Goal: Task Accomplishment & Management: Manage account settings

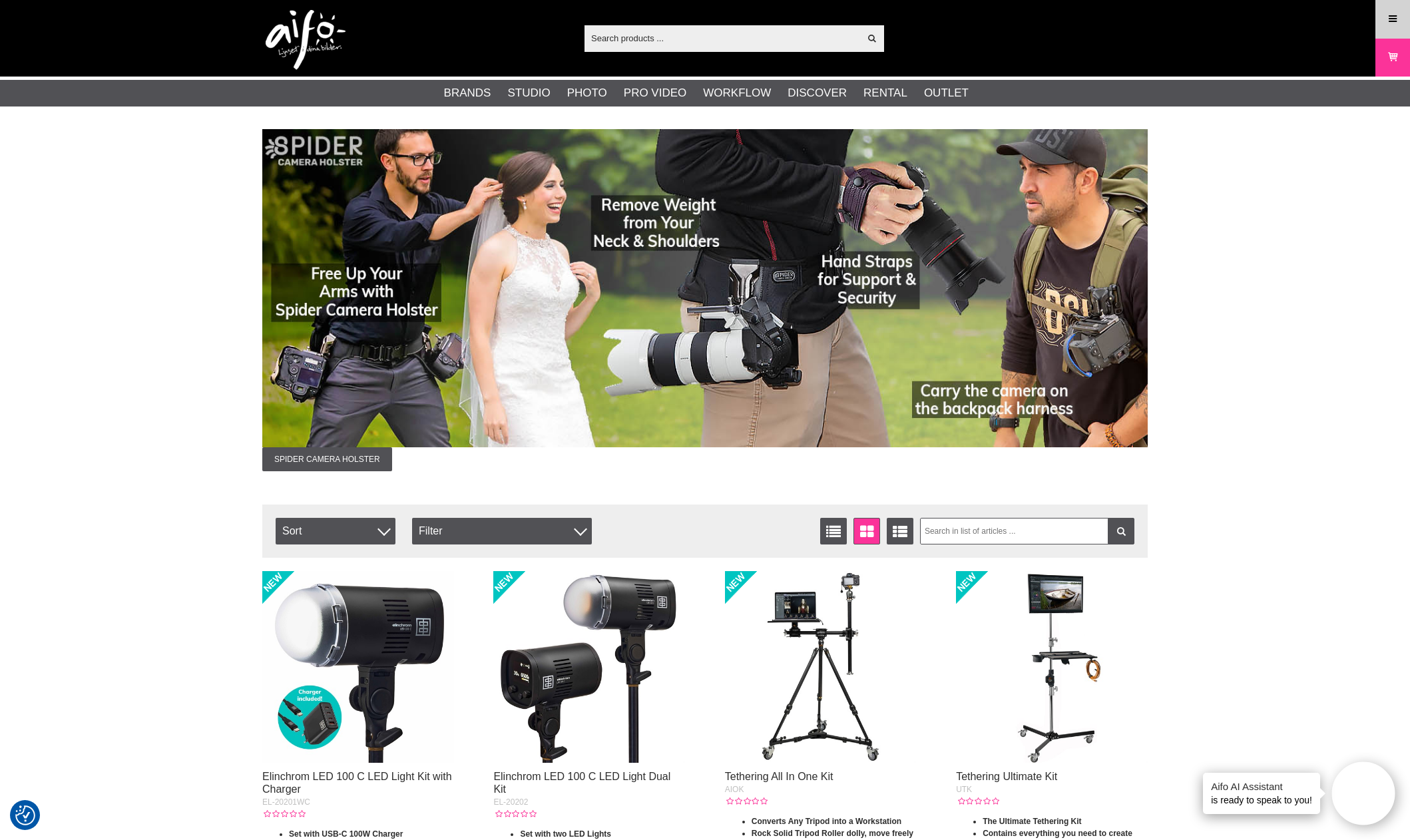
click at [1387, 25] on icon at bounding box center [1392, 19] width 12 height 15
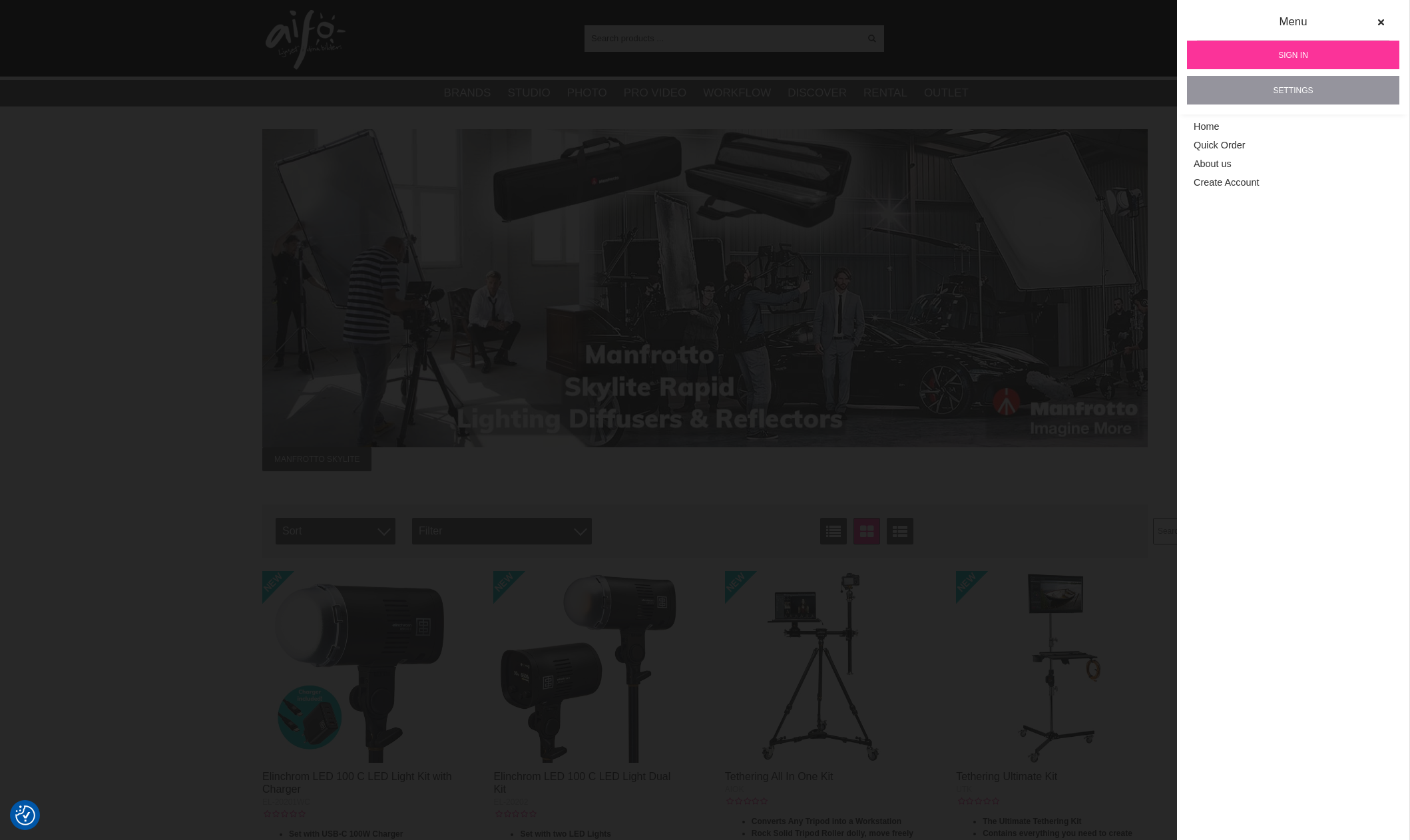
click at [1293, 88] on link "Settings" at bounding box center [1293, 90] width 212 height 29
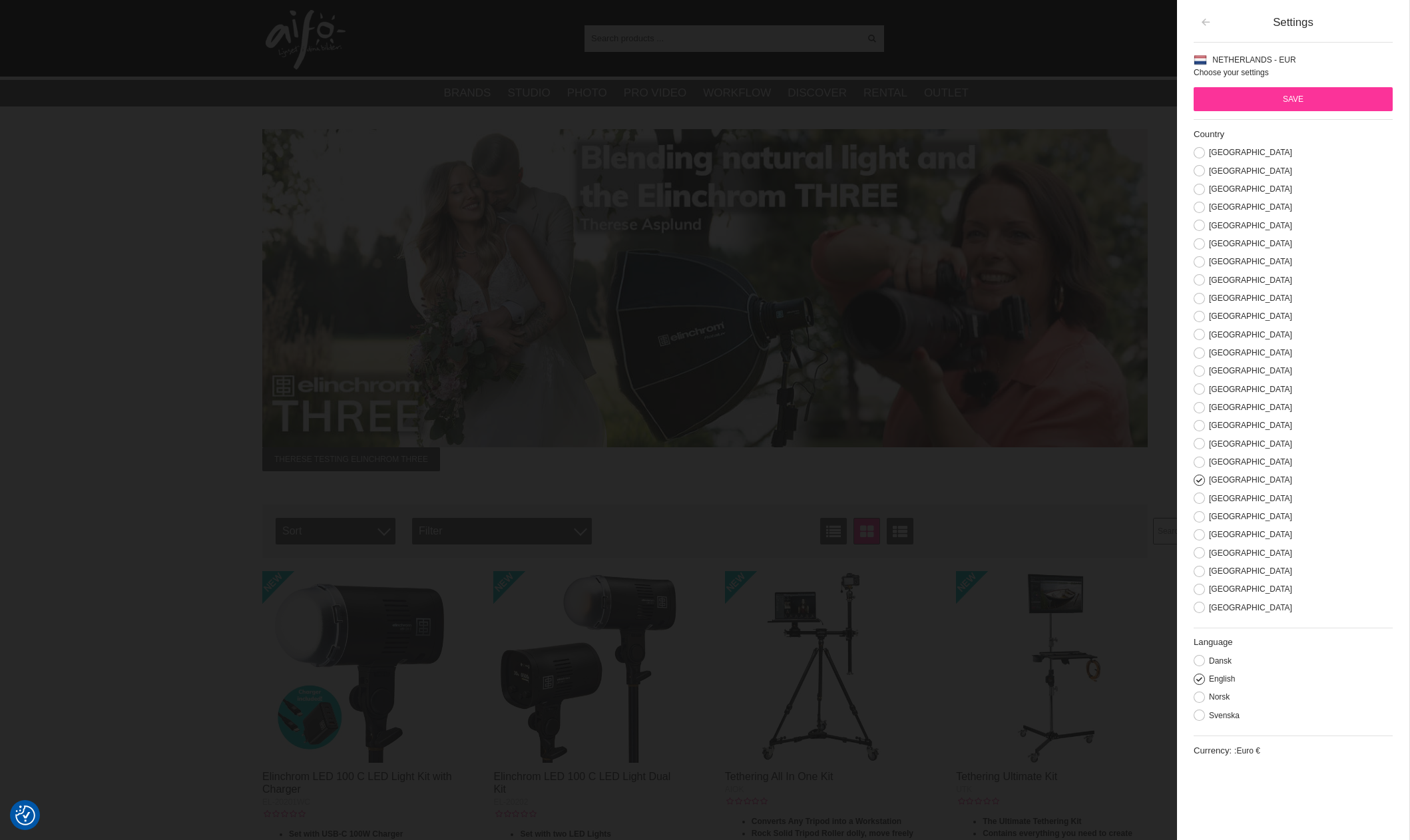
click at [1197, 26] on button "button" at bounding box center [1205, 23] width 24 height 24
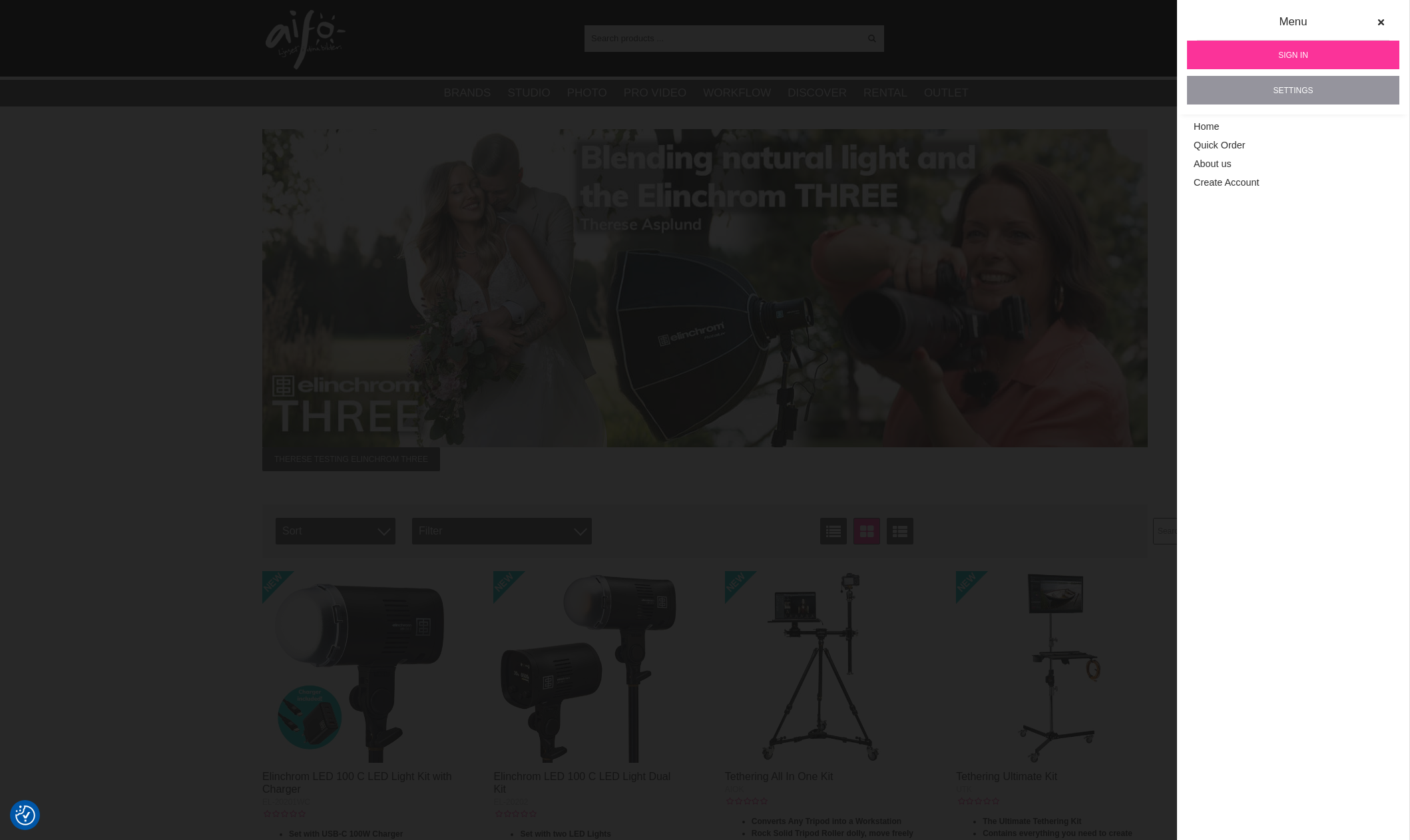
click at [1293, 93] on link "Settings" at bounding box center [1293, 90] width 212 height 29
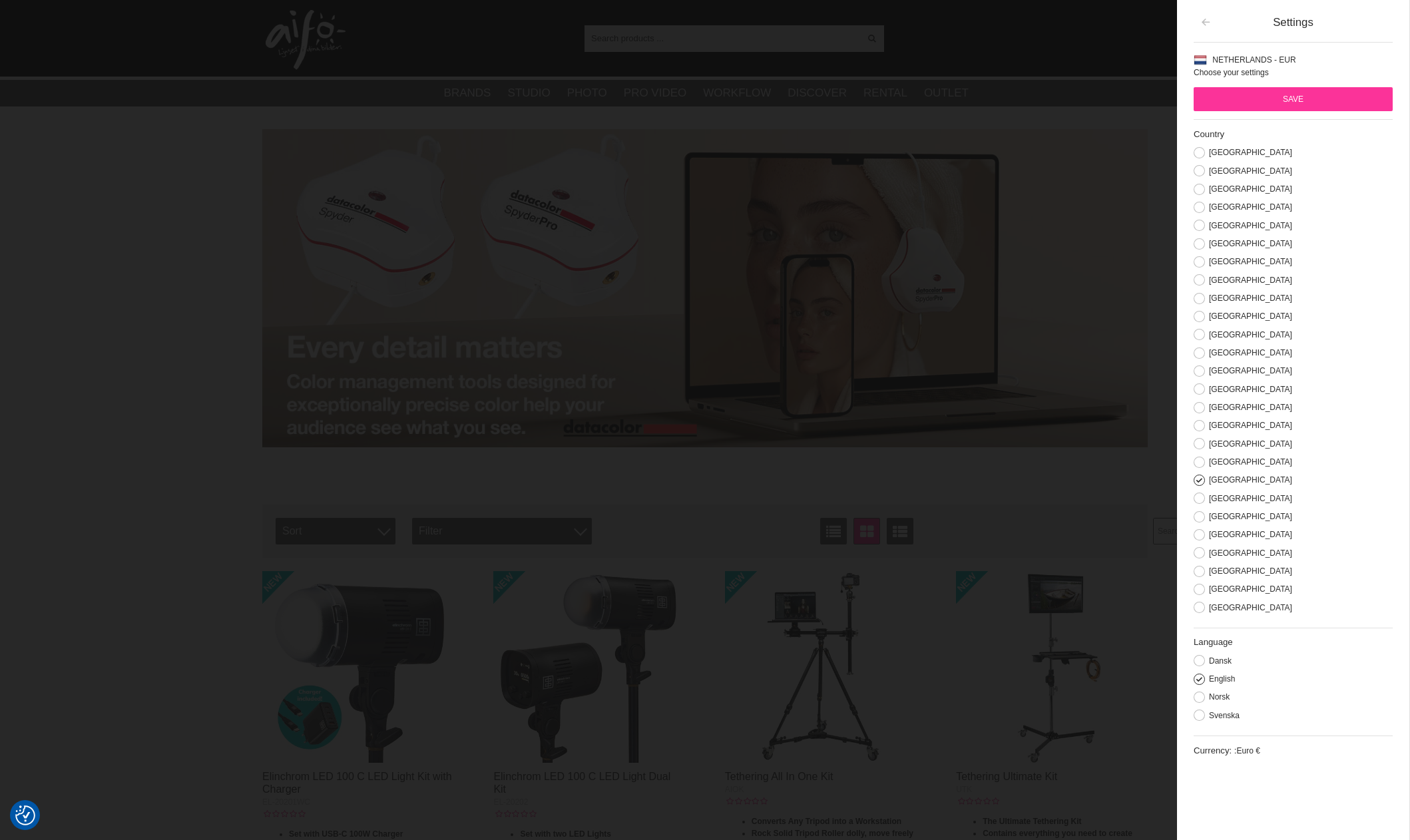
click at [1196, 30] on button "button" at bounding box center [1205, 23] width 24 height 24
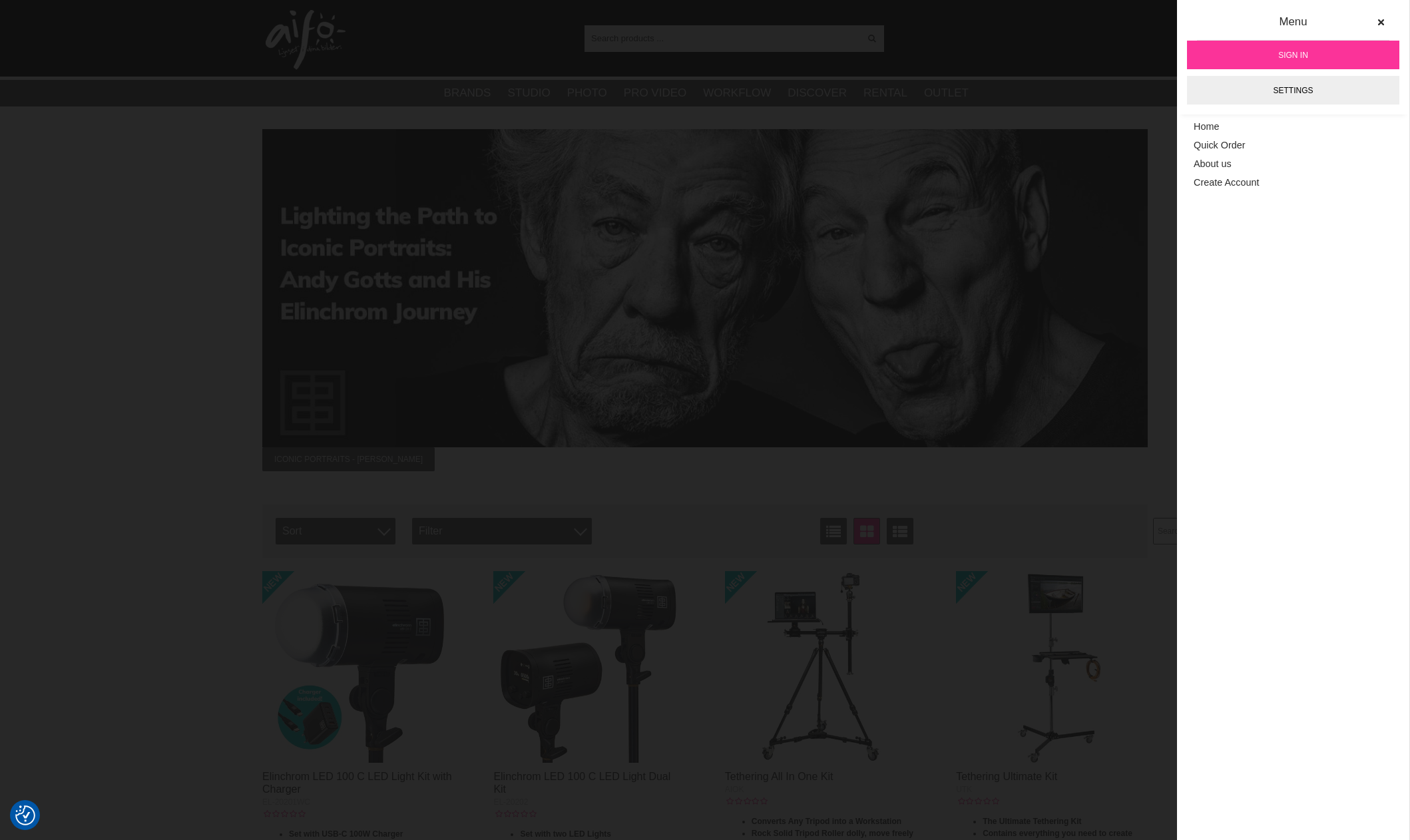
click at [1385, 22] on icon at bounding box center [1381, 23] width 9 height 9
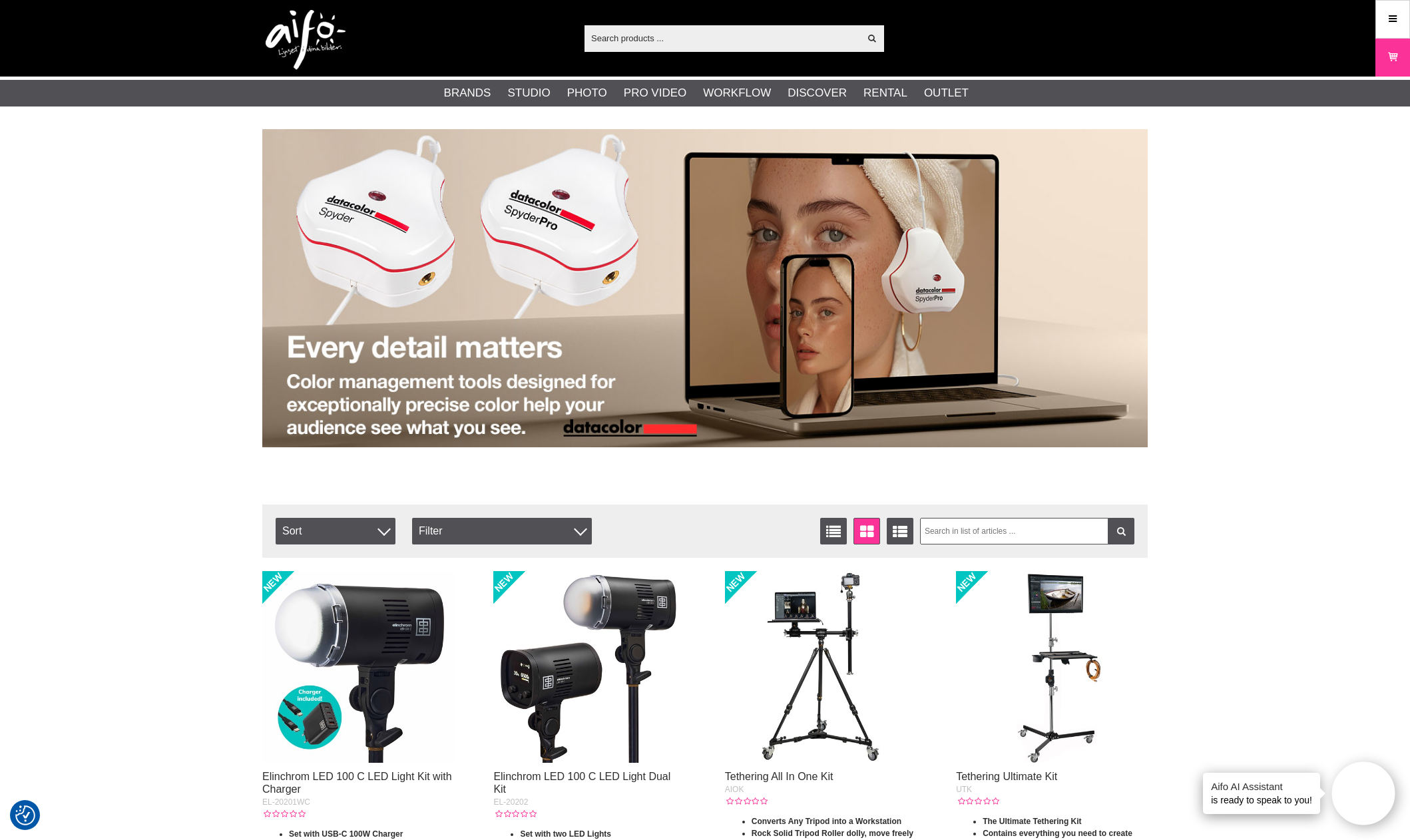
click at [1378, 23] on link "Menu" at bounding box center [1393, 19] width 33 height 31
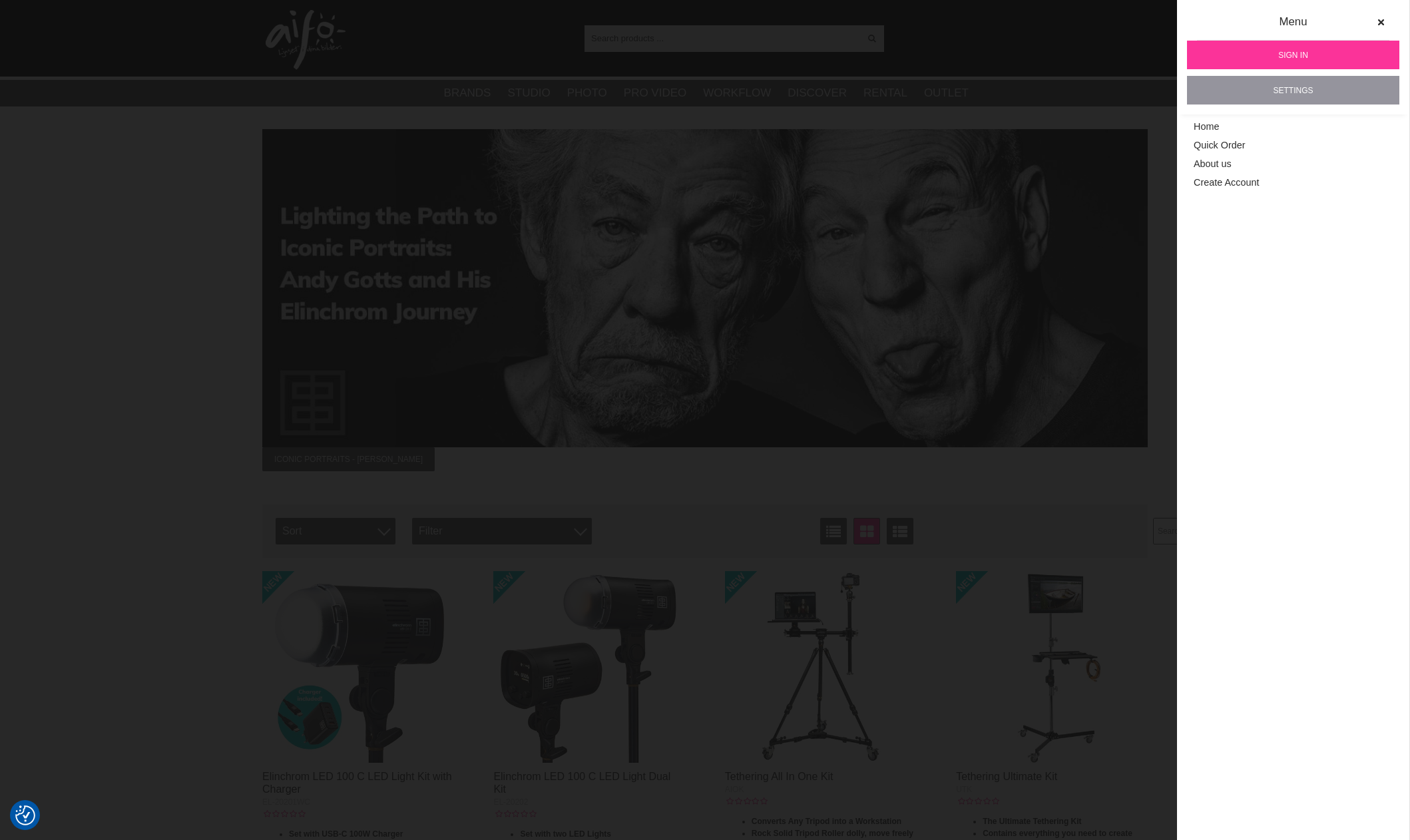
click at [1290, 96] on link "Settings" at bounding box center [1293, 90] width 212 height 29
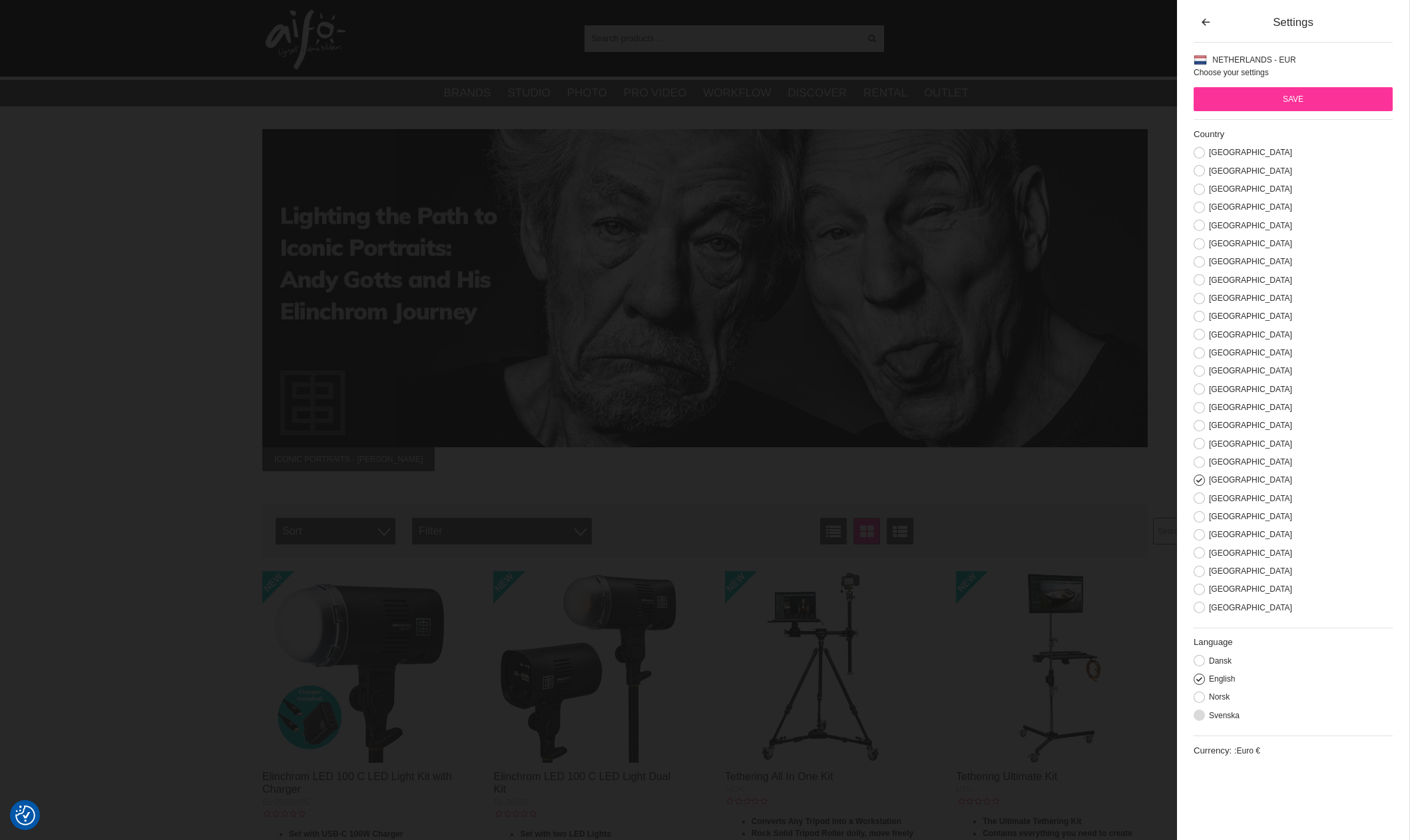
click at [1198, 721] on button at bounding box center [1199, 716] width 12 height 12
click at [1198, 576] on button at bounding box center [1199, 572] width 12 height 12
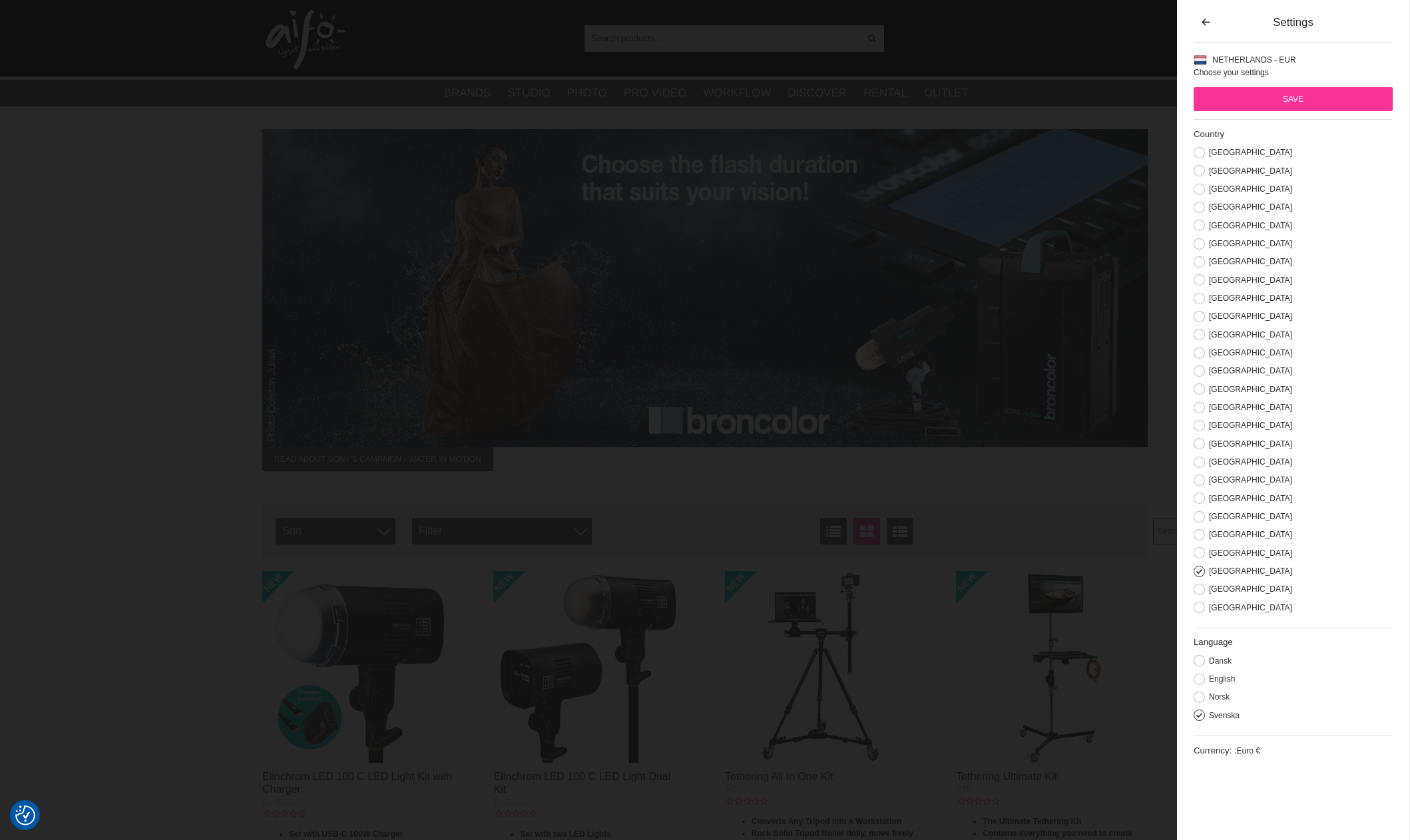
click at [1316, 100] on input "Save" at bounding box center [1293, 99] width 199 height 24
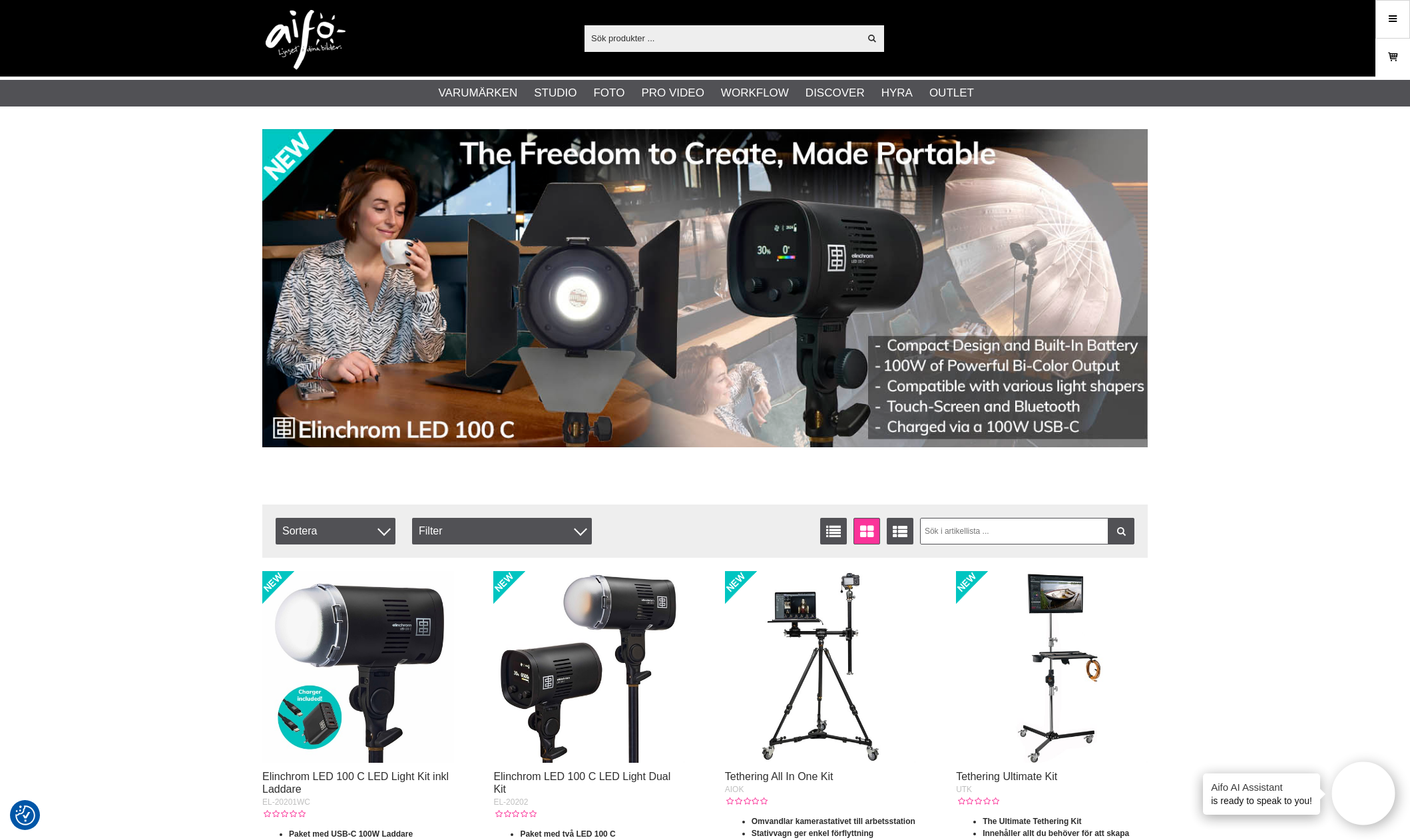
click at [1392, 64] on icon at bounding box center [1392, 57] width 13 height 15
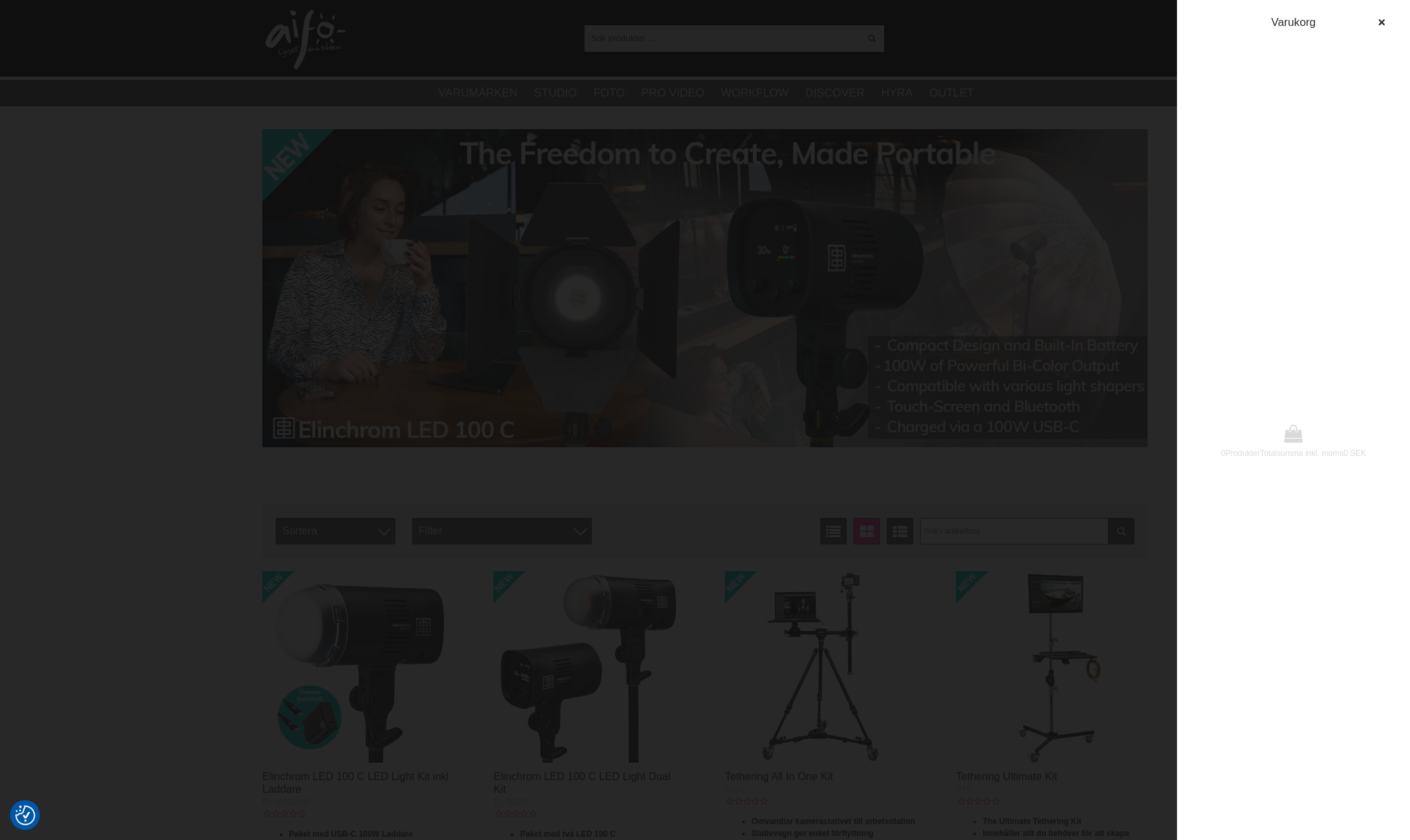
click at [1085, 145] on div at bounding box center [705, 420] width 1410 height 840
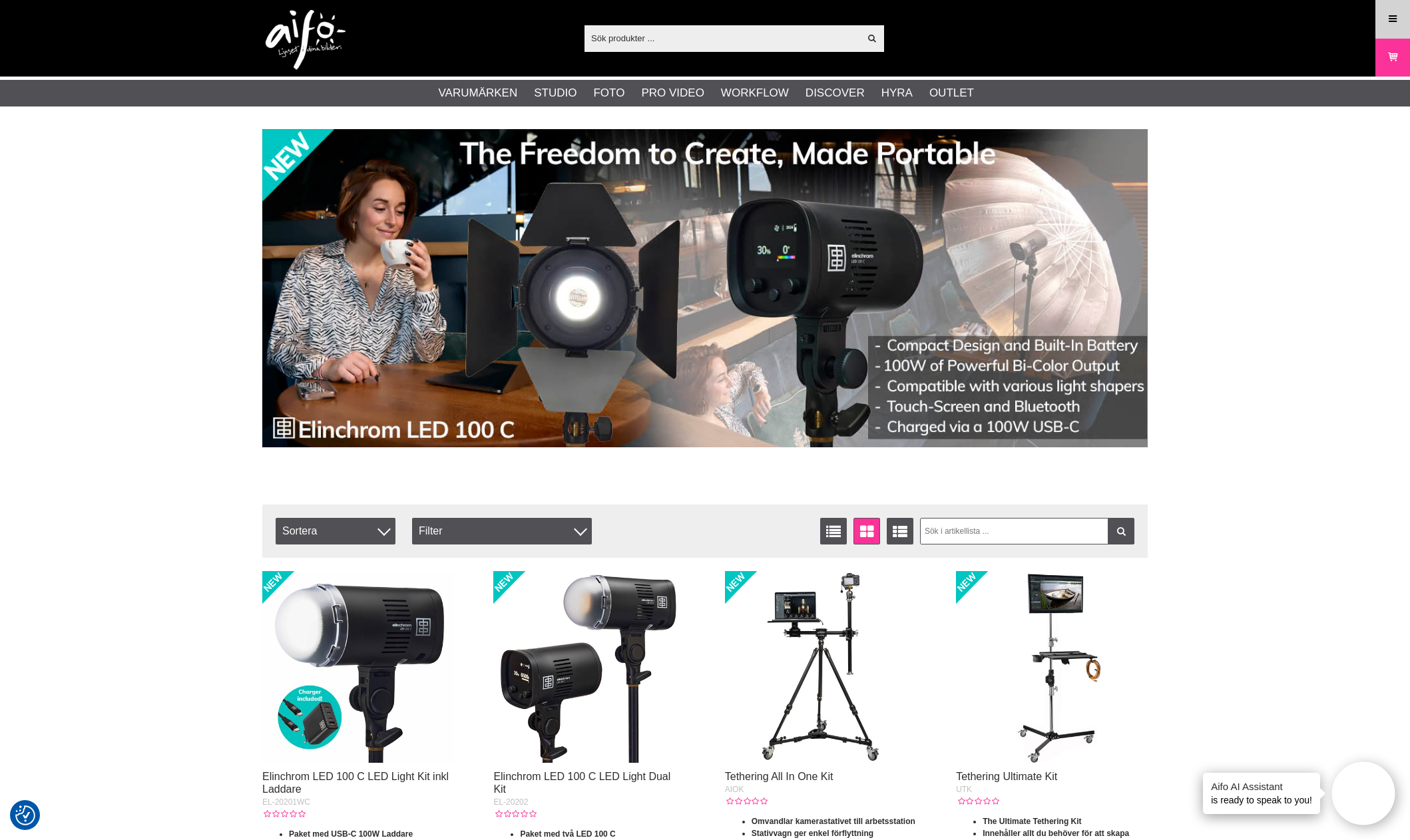
click at [1391, 26] on icon at bounding box center [1392, 19] width 12 height 15
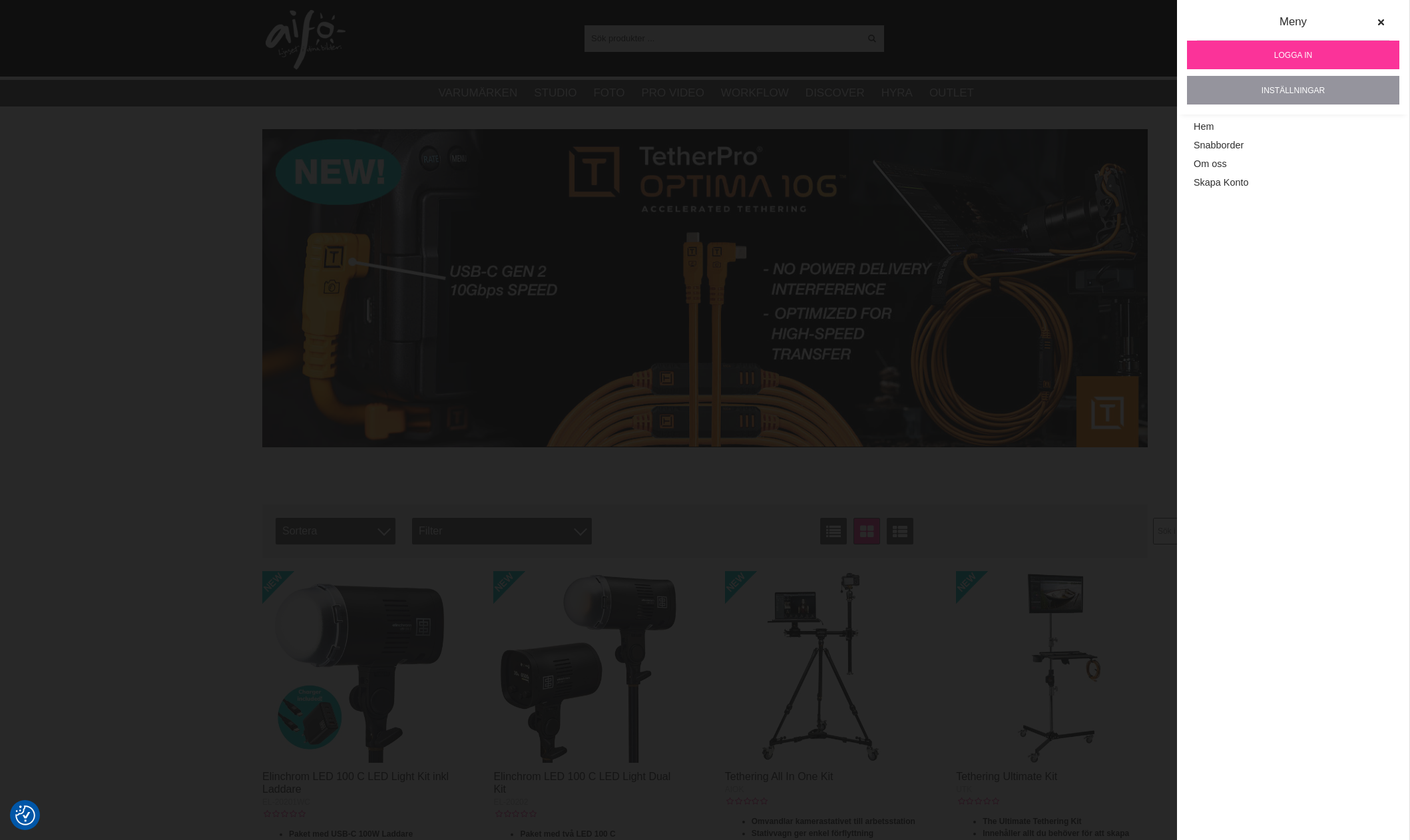
click at [1279, 91] on link "Inställningar" at bounding box center [1293, 90] width 212 height 29
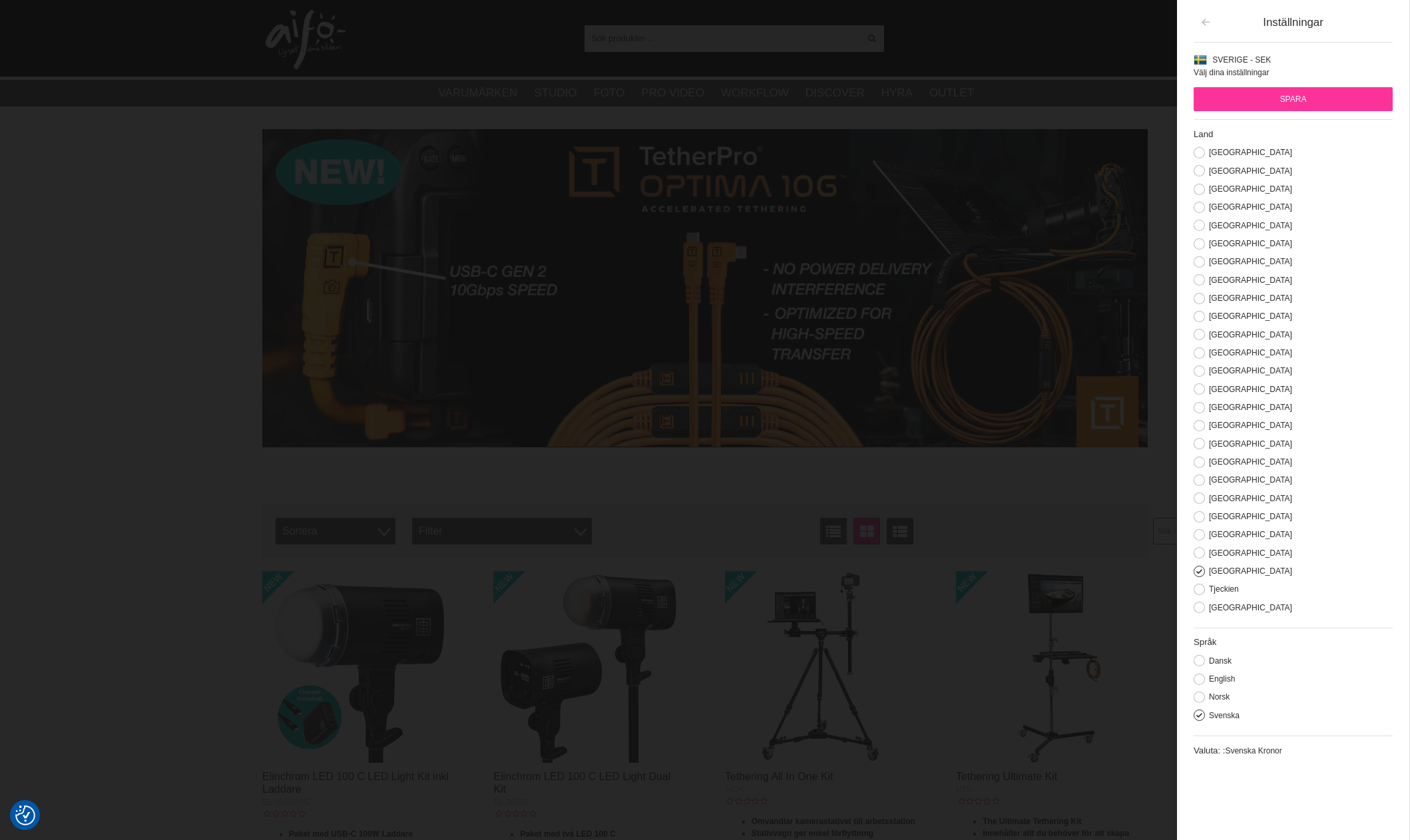
click at [1210, 29] on button "button" at bounding box center [1205, 23] width 24 height 24
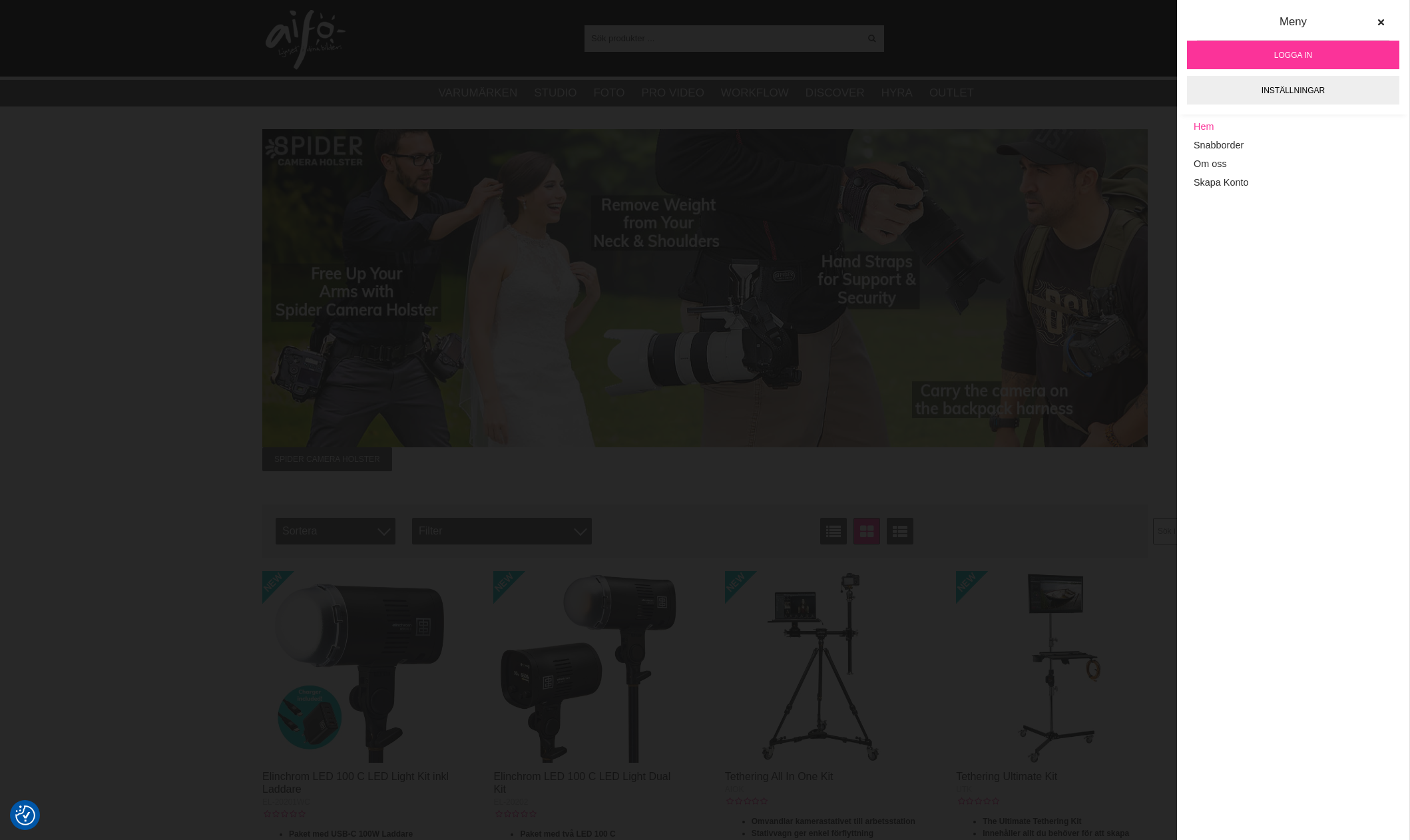
click at [1209, 128] on link "Hem" at bounding box center [1293, 128] width 199 height 19
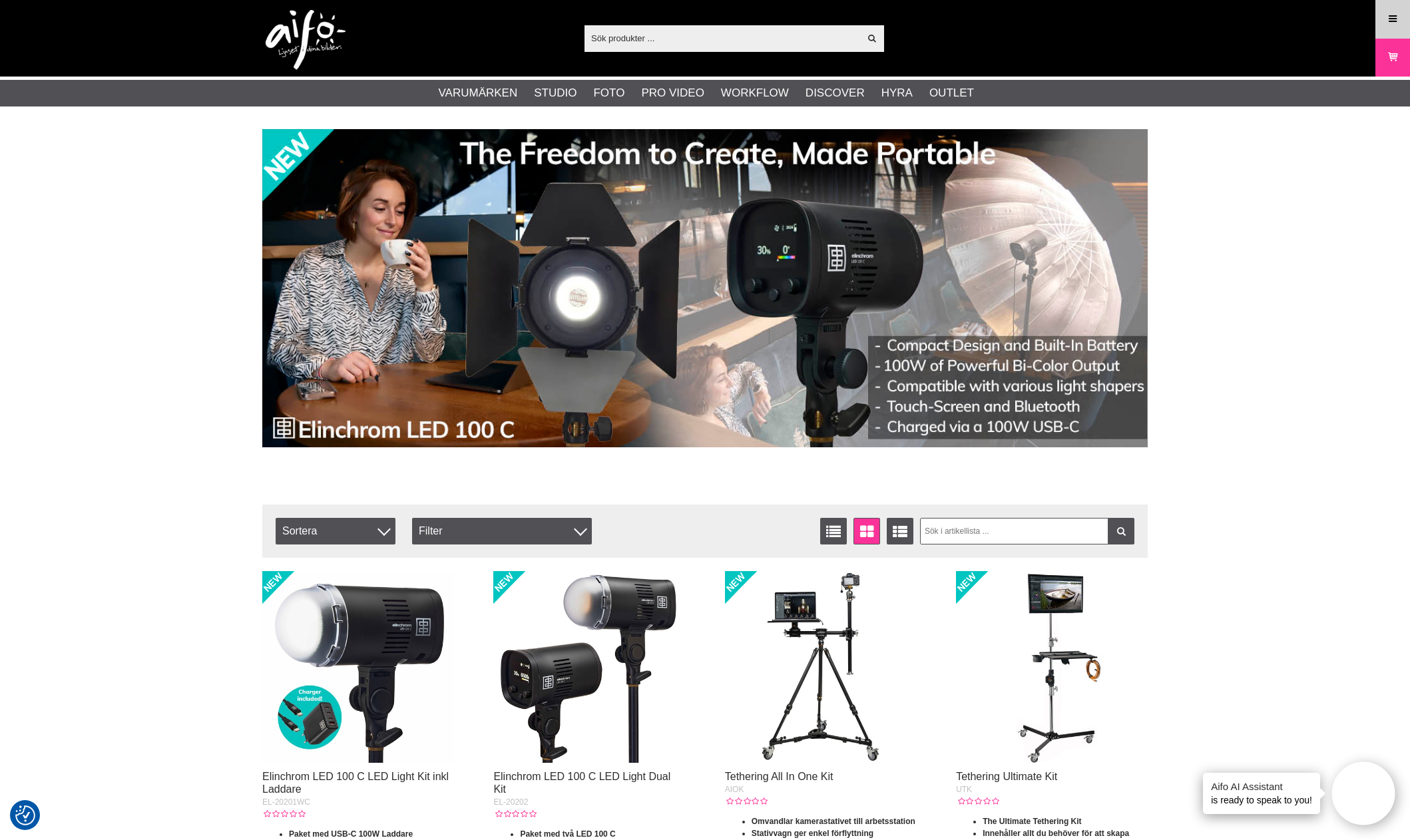
click at [1403, 16] on link "Meny" at bounding box center [1393, 19] width 33 height 31
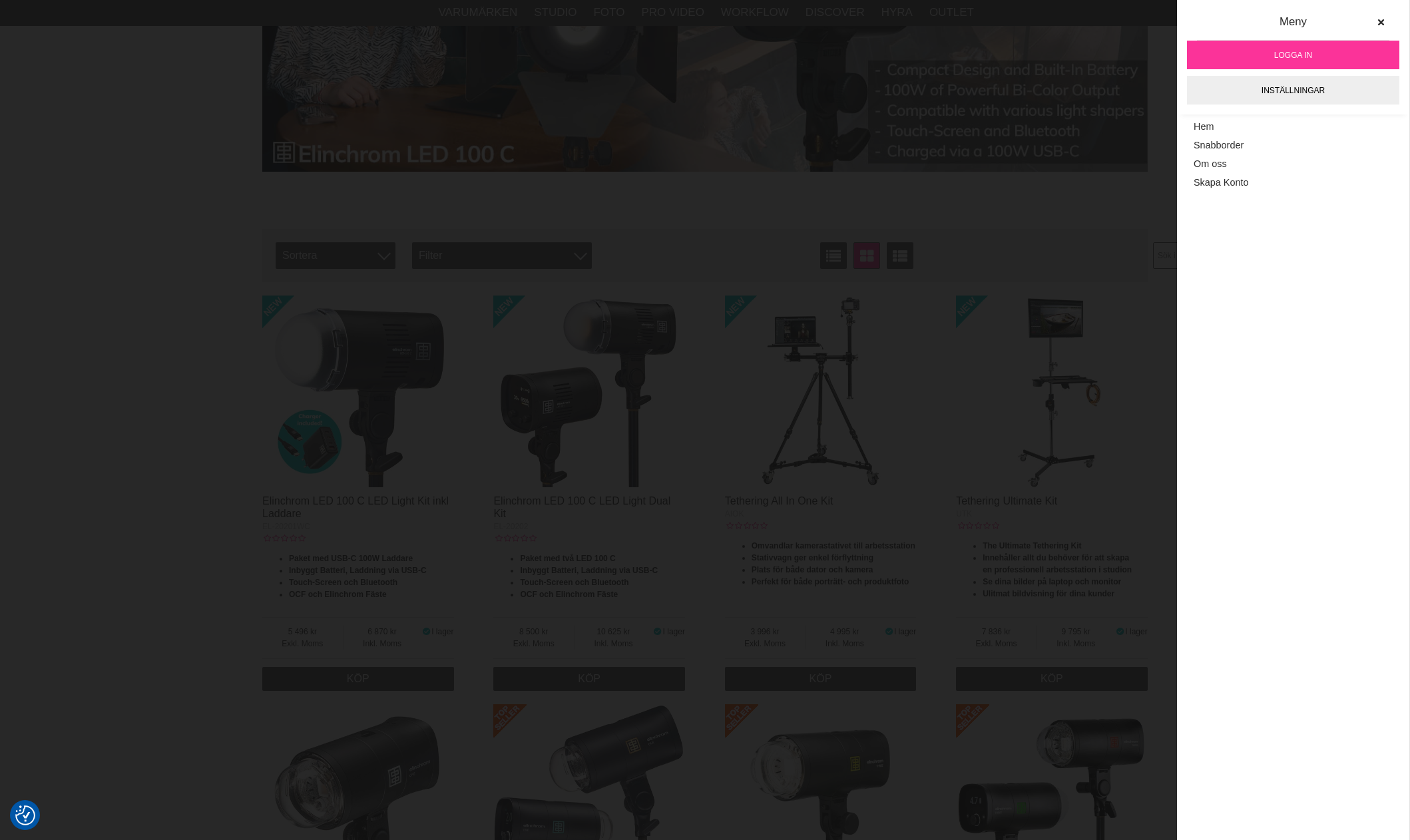
scroll to position [333, 0]
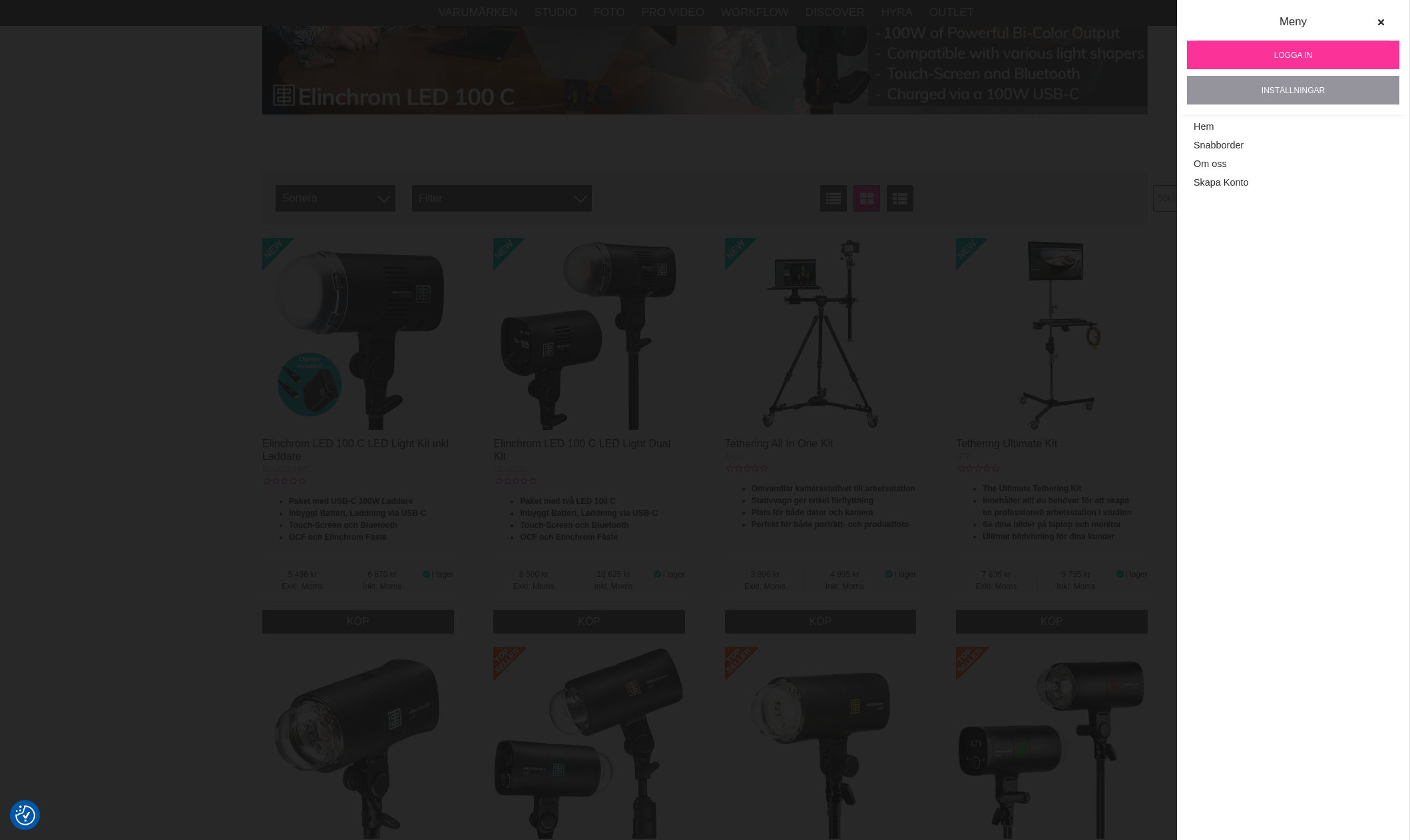
click at [1297, 96] on link "Inställningar" at bounding box center [1293, 90] width 212 height 29
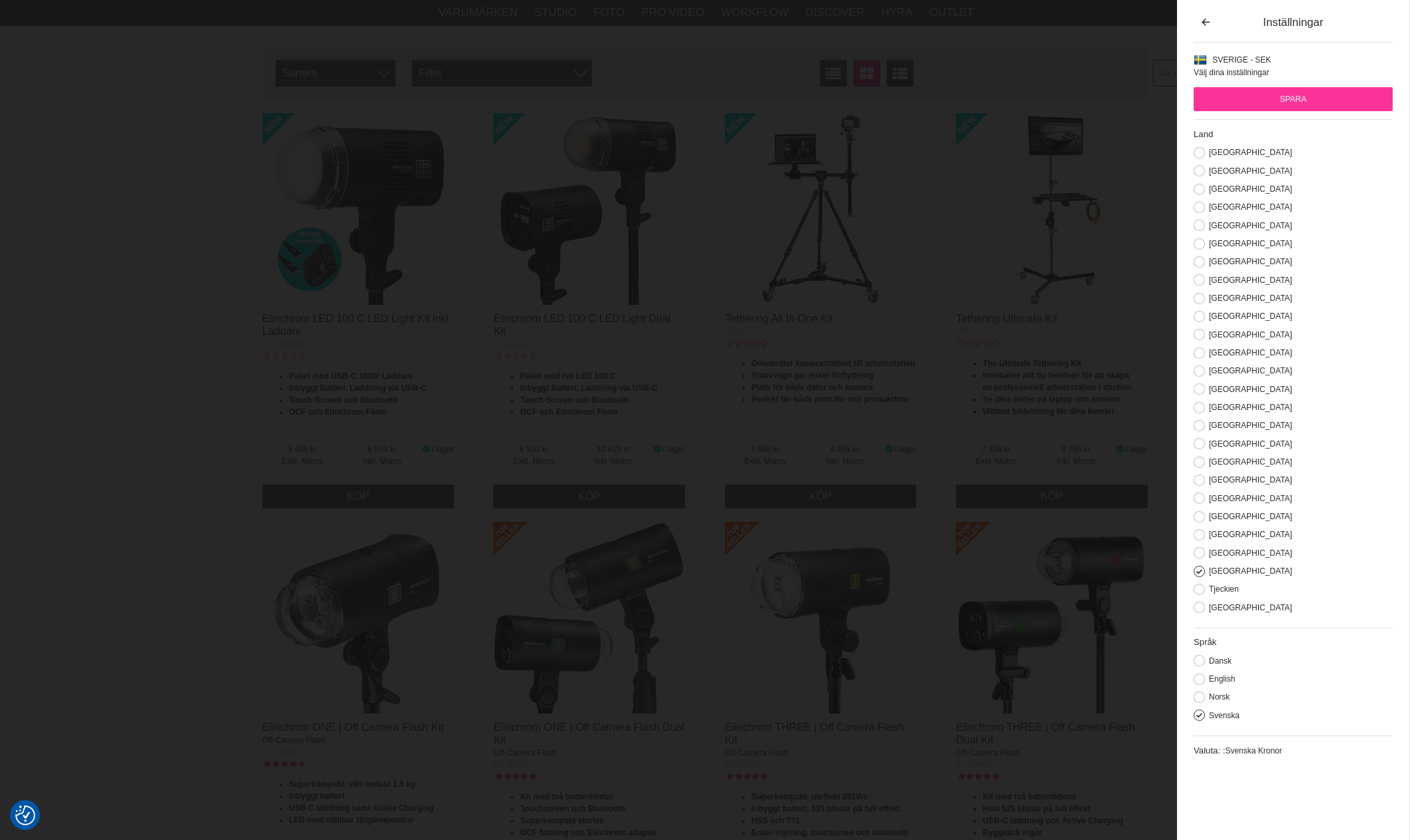
scroll to position [466, 0]
click at [1218, 25] on div "Inställningar" at bounding box center [1293, 22] width 183 height 16
click at [1215, 22] on button "button" at bounding box center [1205, 23] width 24 height 24
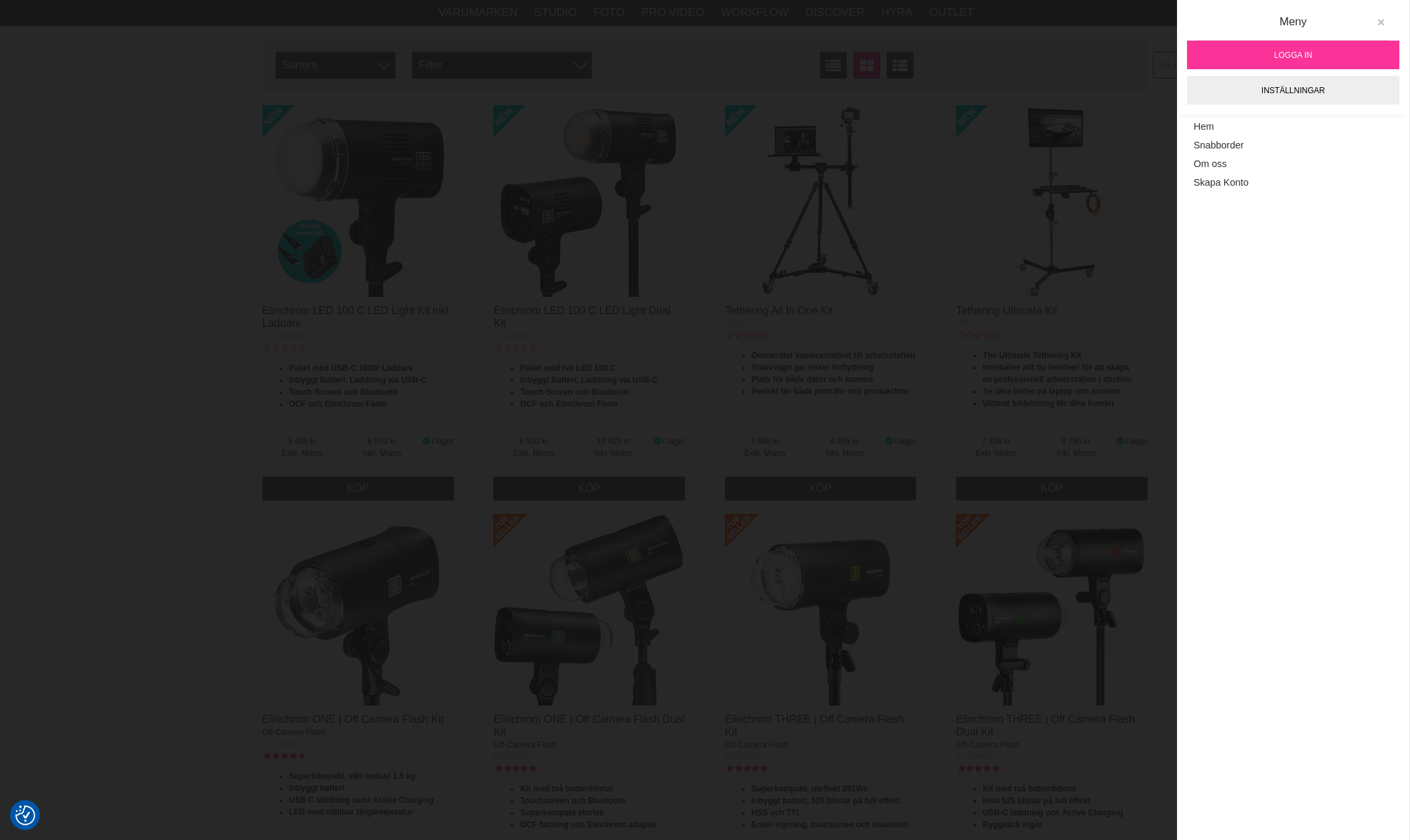
click at [1380, 23] on icon at bounding box center [1381, 23] width 9 height 9
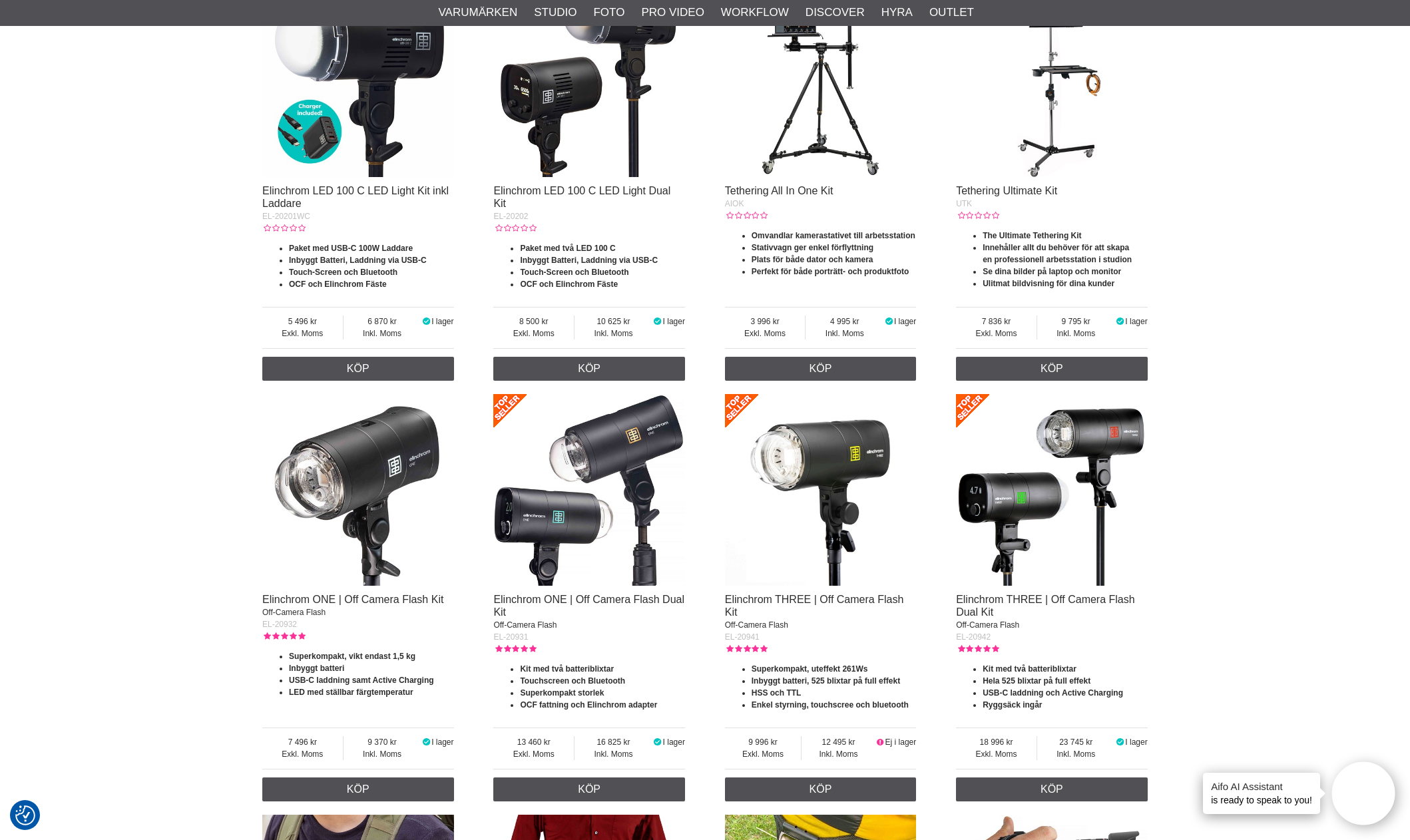
scroll to position [599, 0]
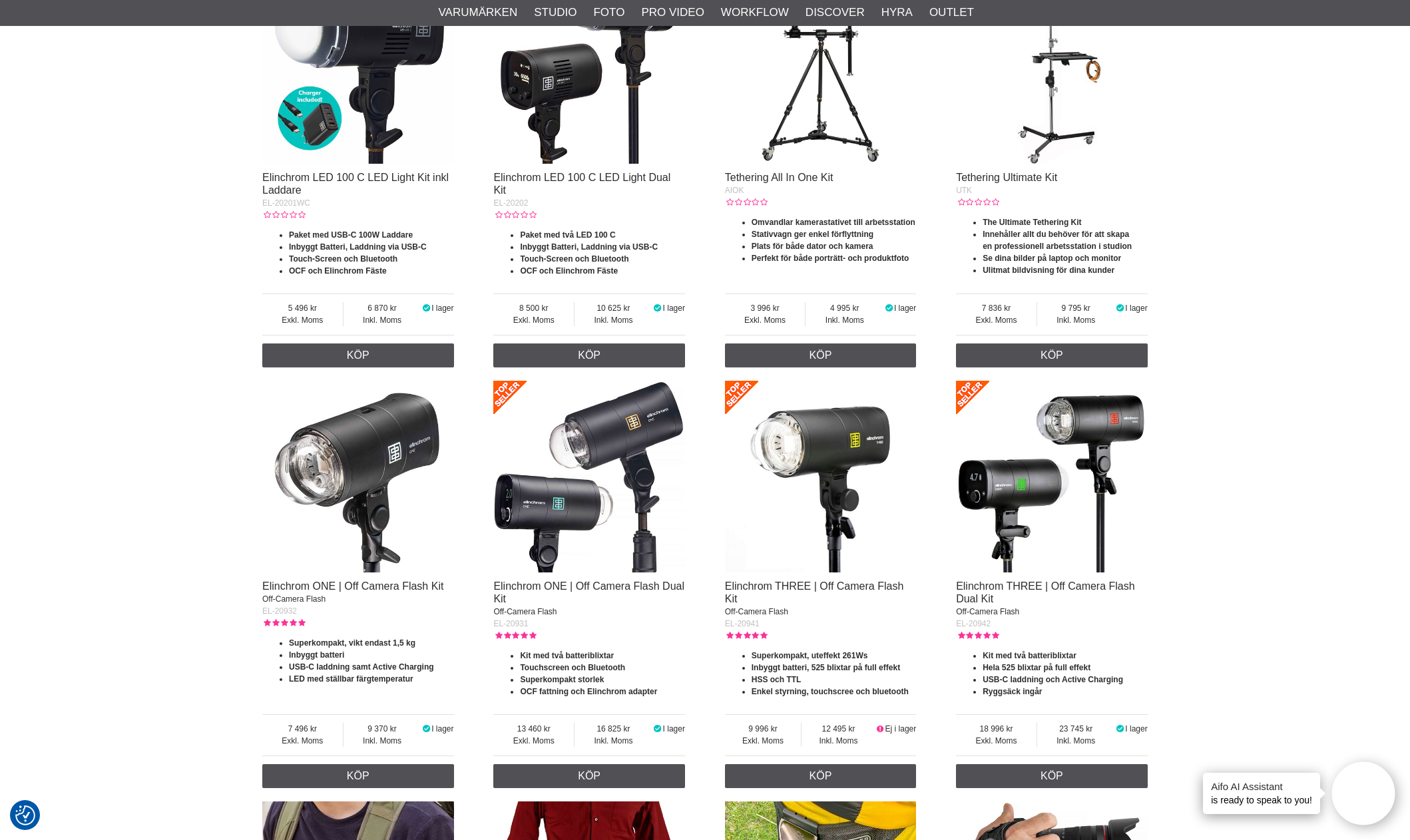
drag, startPoint x: 1285, startPoint y: 217, endPoint x: 1228, endPoint y: 192, distance: 62.2
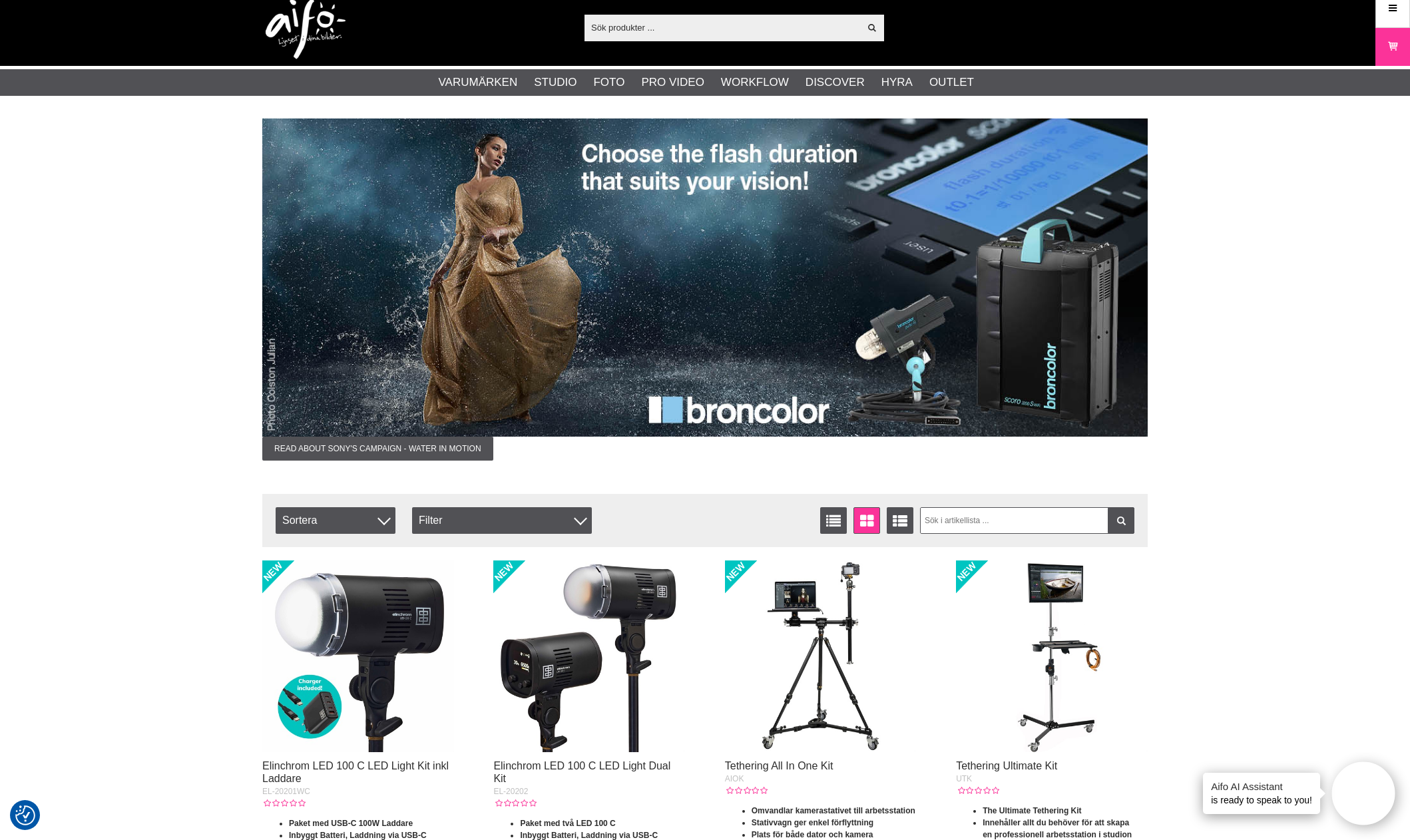
scroll to position [0, 0]
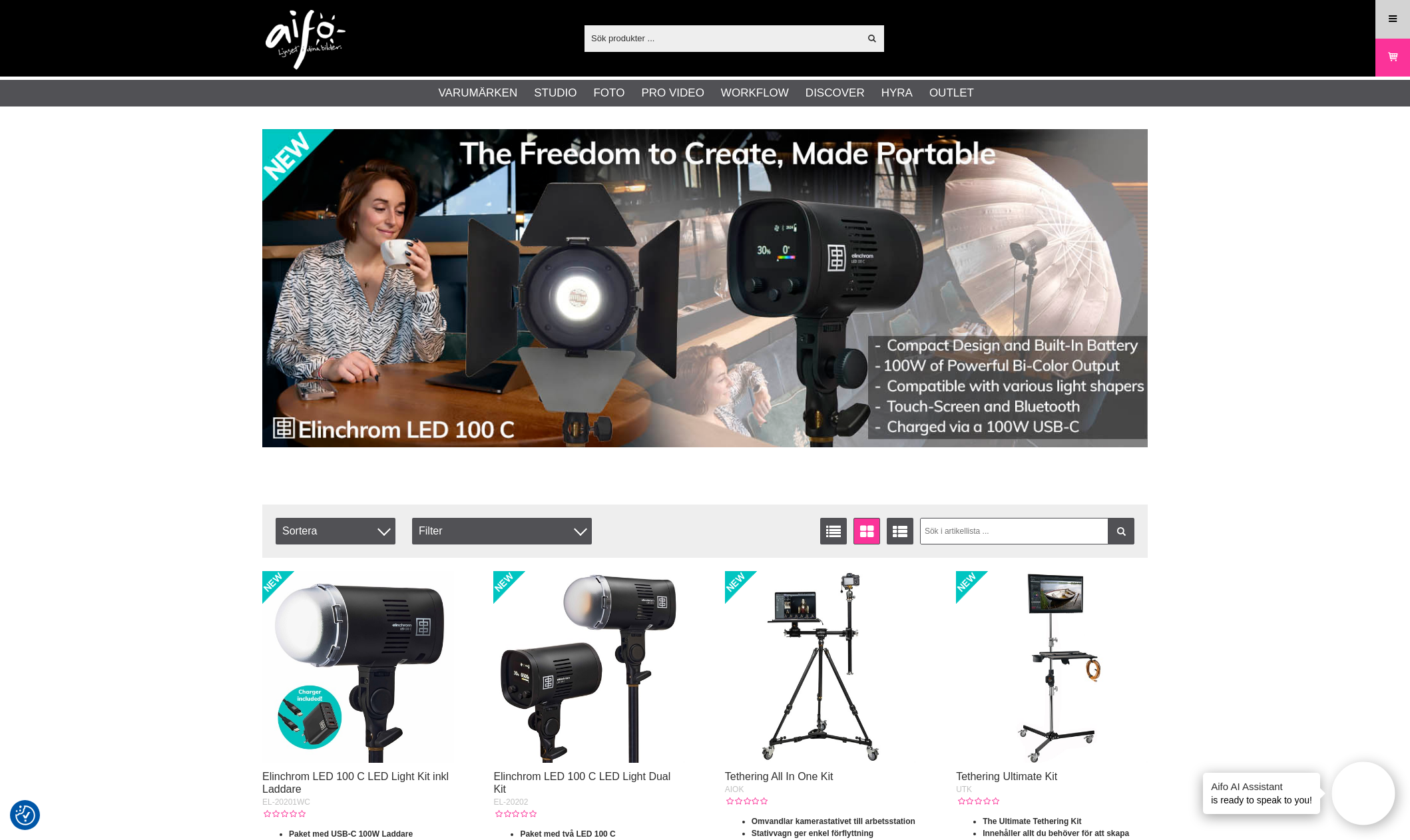
click at [1386, 25] on link "Meny" at bounding box center [1393, 19] width 33 height 31
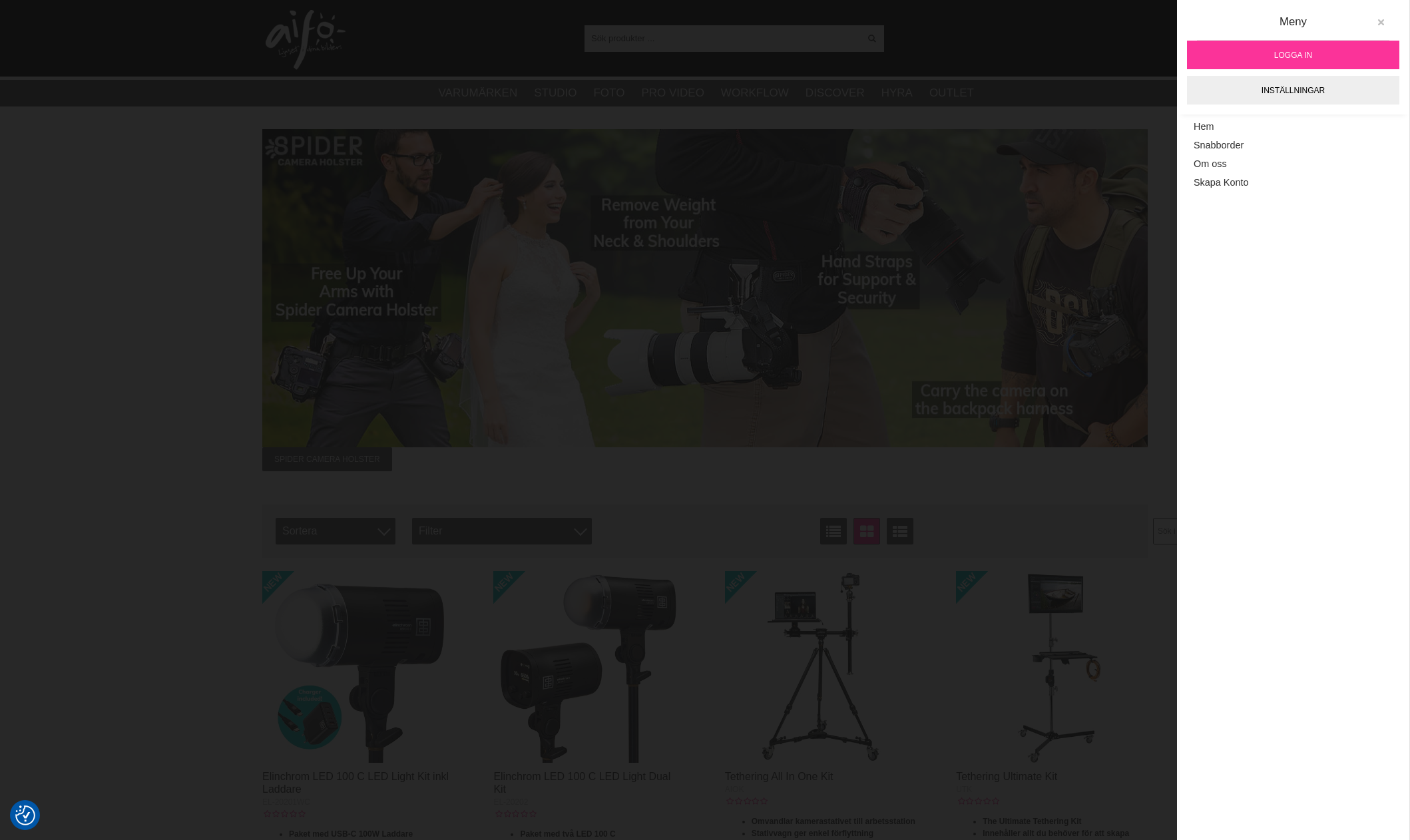
click at [1389, 29] on button at bounding box center [1380, 23] width 24 height 24
